Goal: Information Seeking & Learning: Learn about a topic

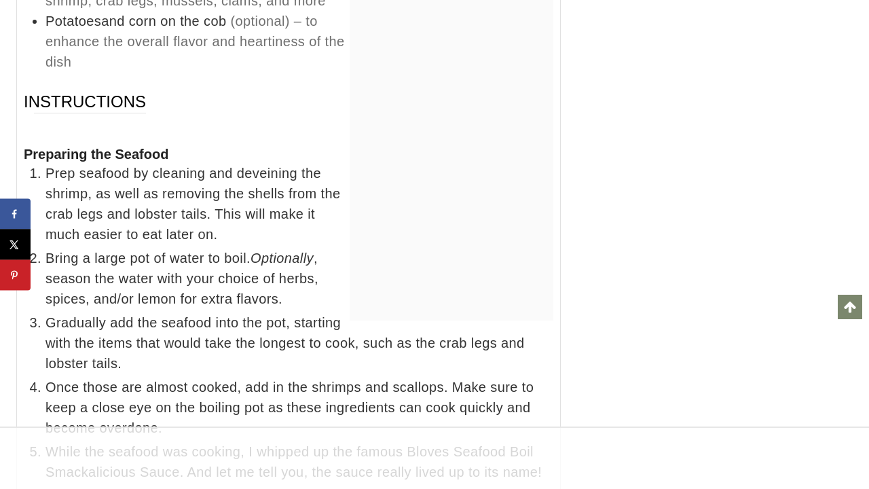
scroll to position [8478, 0]
